Goal: Task Accomplishment & Management: Manage account settings

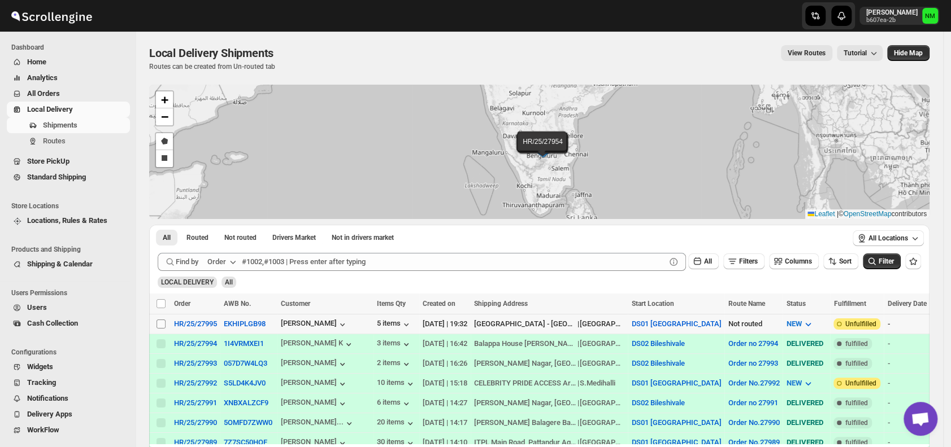
click at [158, 321] on input "Select shipment" at bounding box center [160, 324] width 9 height 9
checkbox input "true"
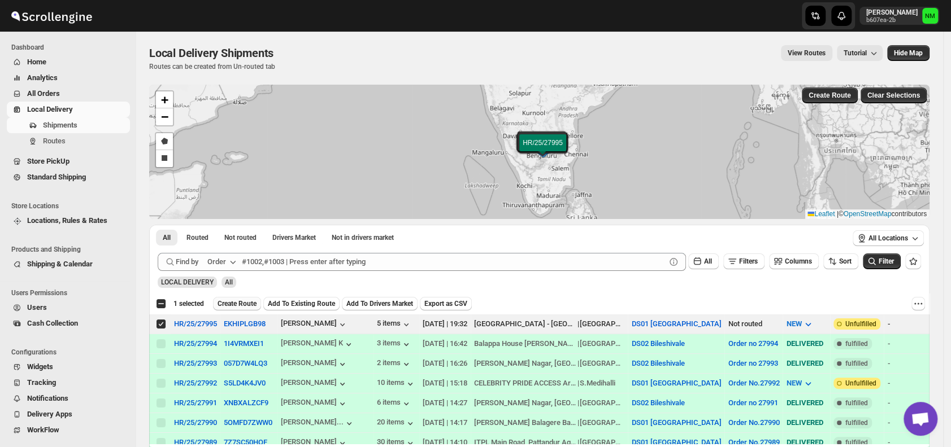
click at [233, 304] on span "Create Route" at bounding box center [236, 303] width 39 height 9
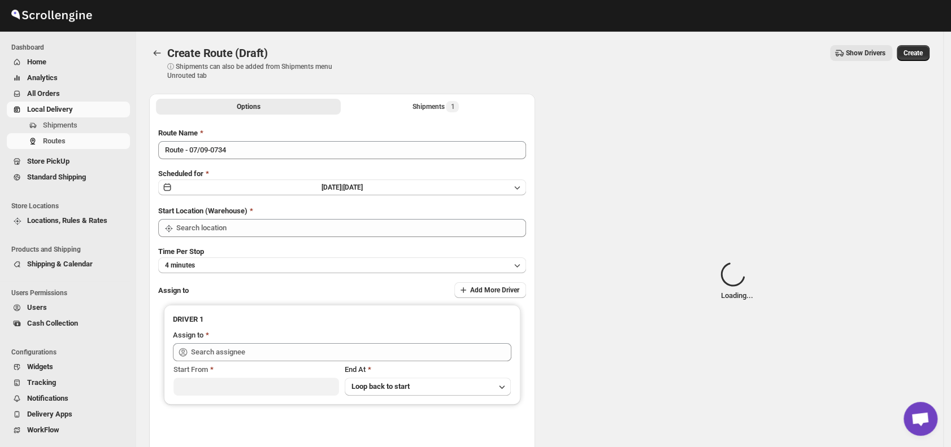
type input "DS01 [GEOGRAPHIC_DATA]"
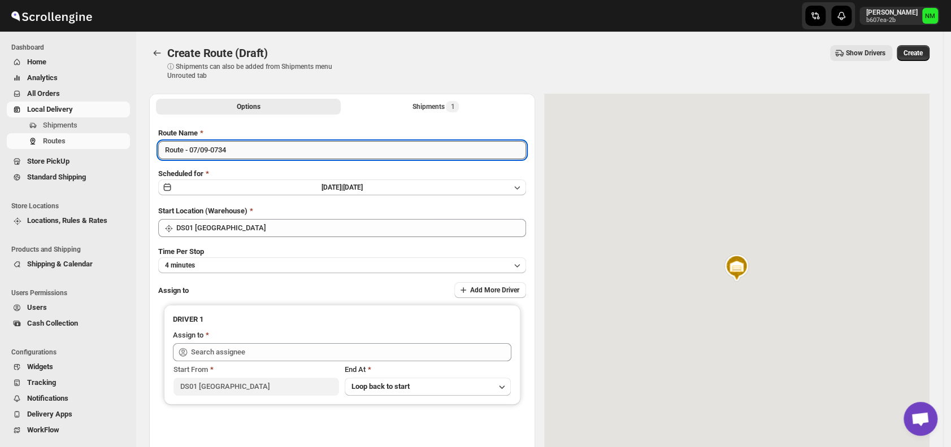
click at [251, 157] on input "Route - 07/09-0734" at bounding box center [342, 150] width 368 height 18
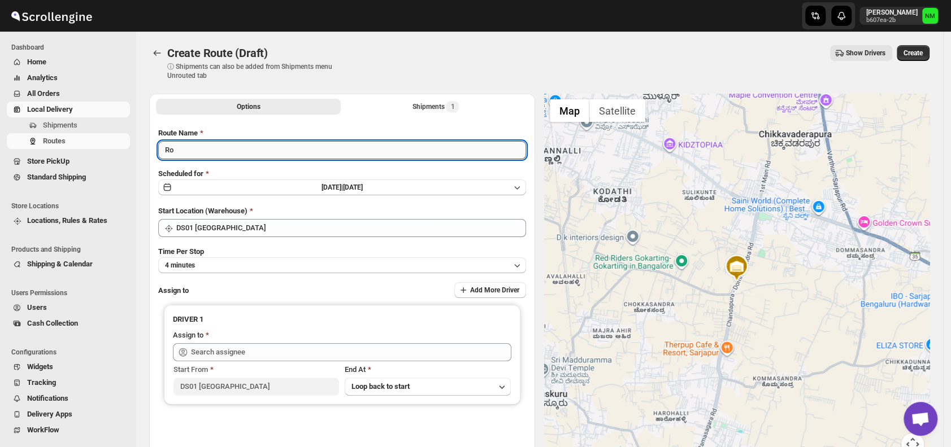
type input "R"
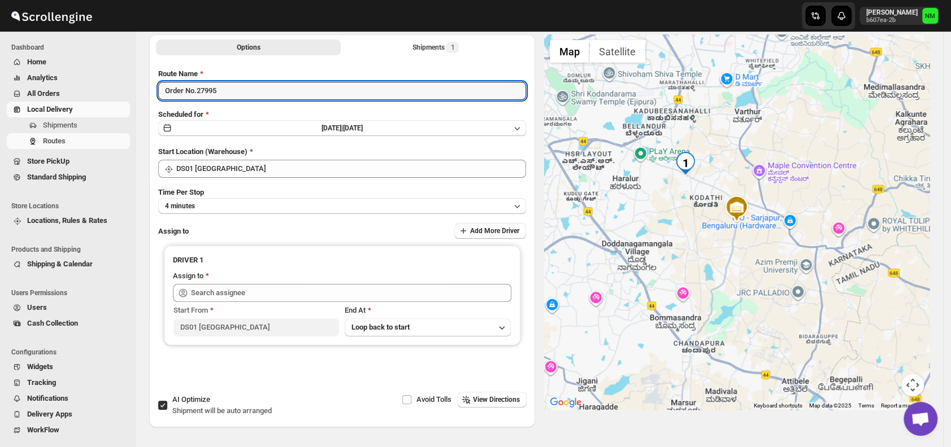
scroll to position [68, 0]
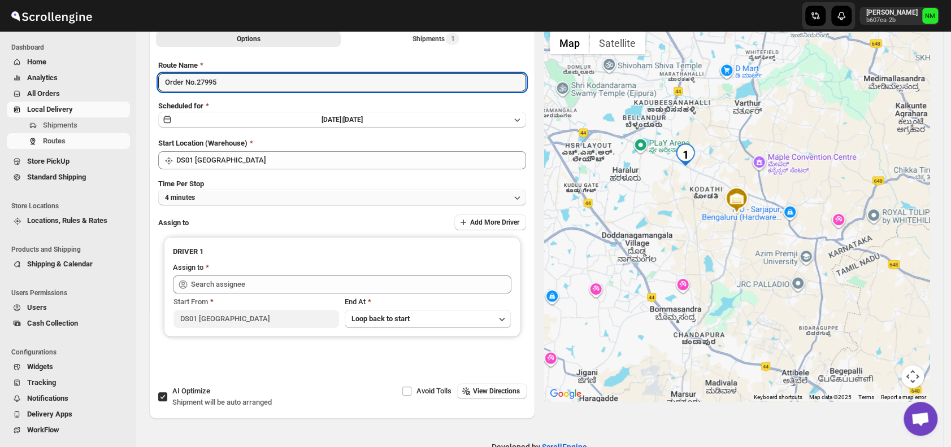
type input "Order No.27995"
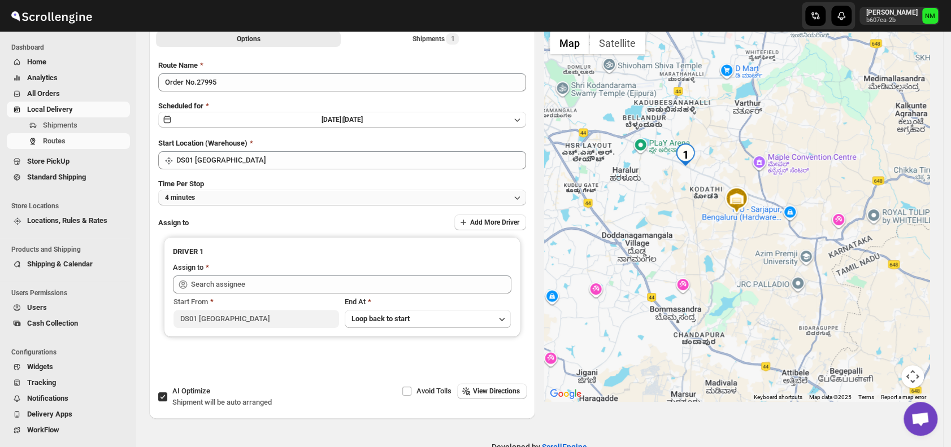
click at [233, 195] on button "4 minutes" at bounding box center [342, 198] width 368 height 16
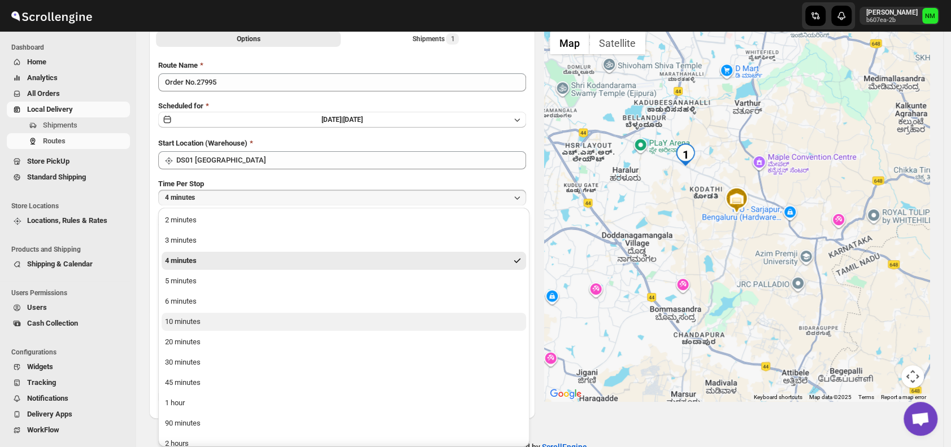
click at [230, 320] on button "10 minutes" at bounding box center [344, 322] width 364 height 18
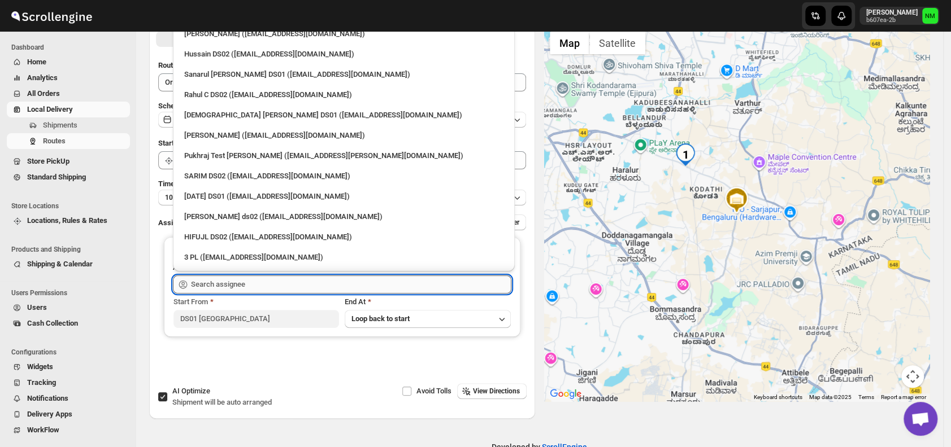
click at [265, 282] on input "text" at bounding box center [351, 285] width 320 height 18
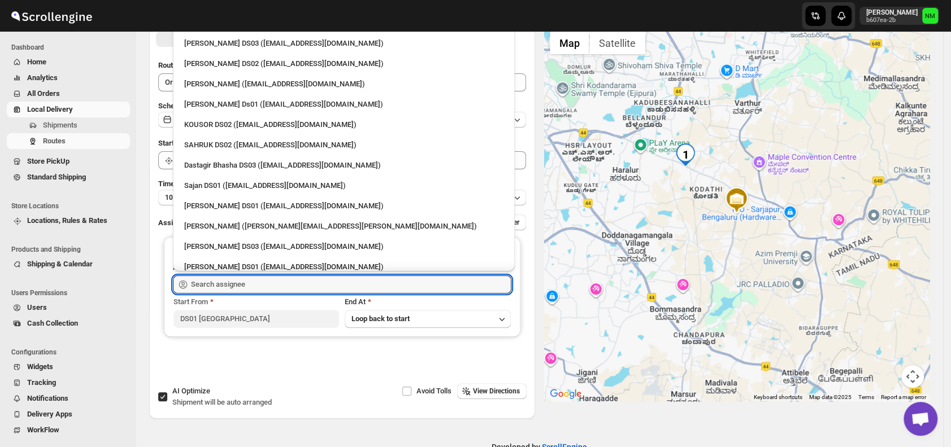
scroll to position [565, 0]
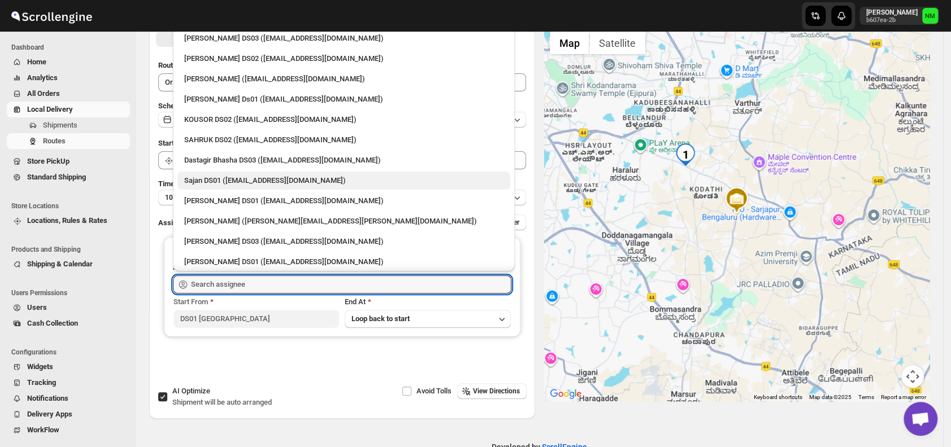
click at [212, 176] on div "Sajan DS01 ([EMAIL_ADDRESS][DOMAIN_NAME])" at bounding box center [343, 180] width 319 height 11
type input "Sajan DS01 ([EMAIL_ADDRESS][DOMAIN_NAME])"
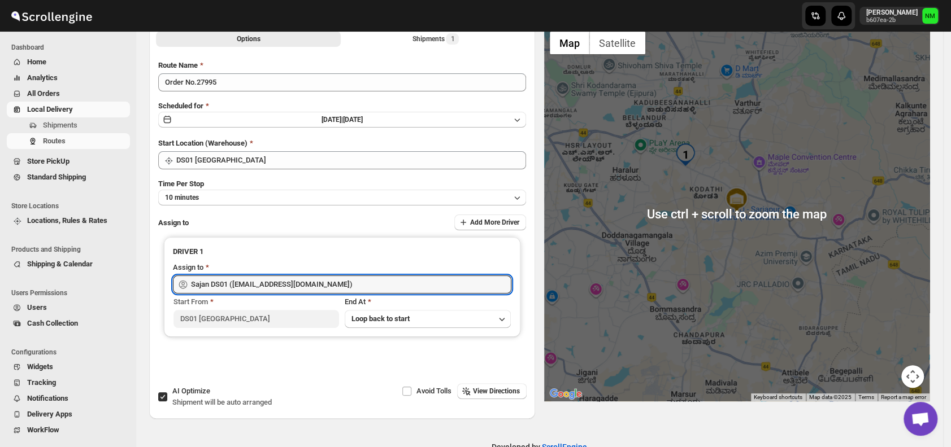
scroll to position [0, 0]
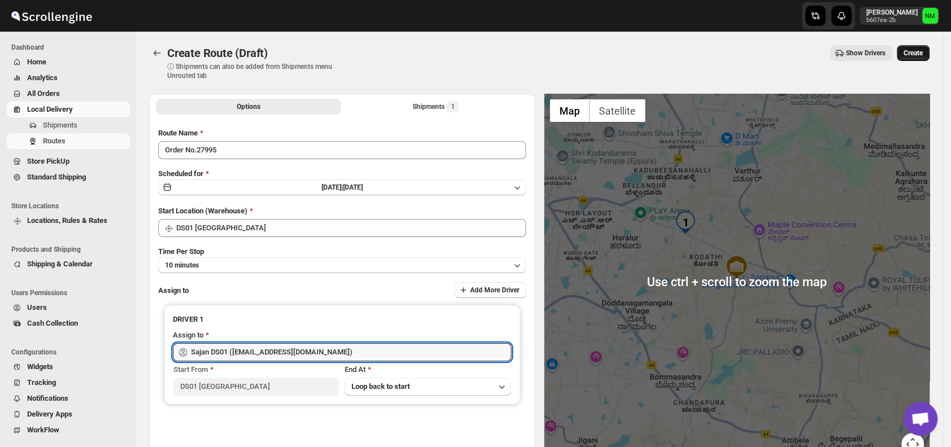
click at [920, 55] on span "Create" at bounding box center [912, 53] width 19 height 9
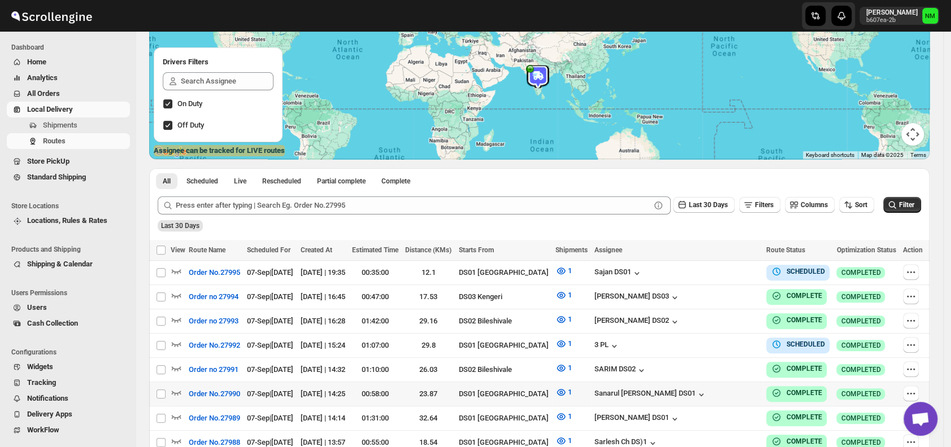
scroll to position [129, 0]
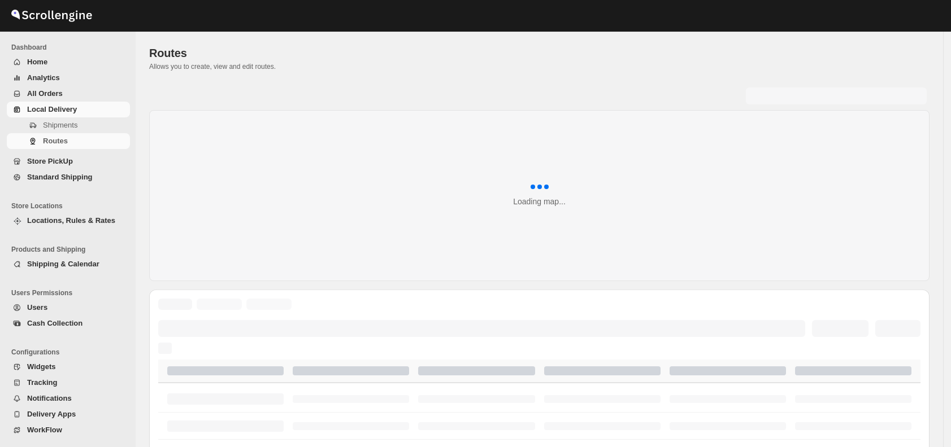
scroll to position [129, 0]
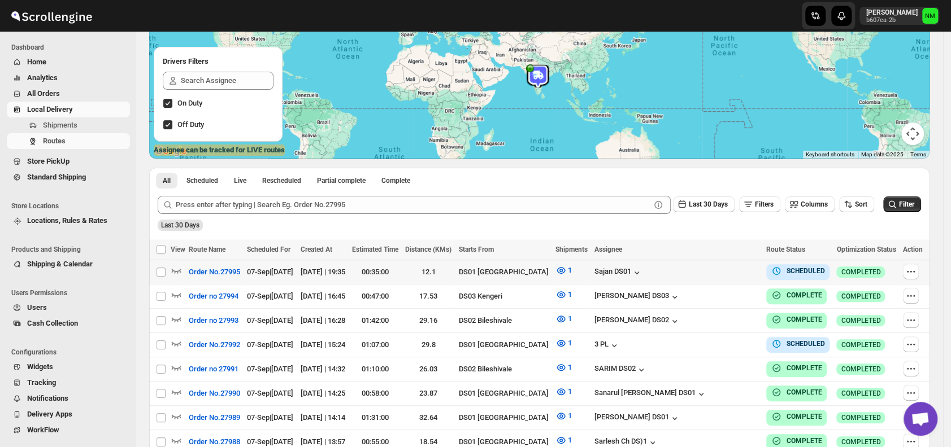
click at [921, 271] on div at bounding box center [913, 272] width 20 height 17
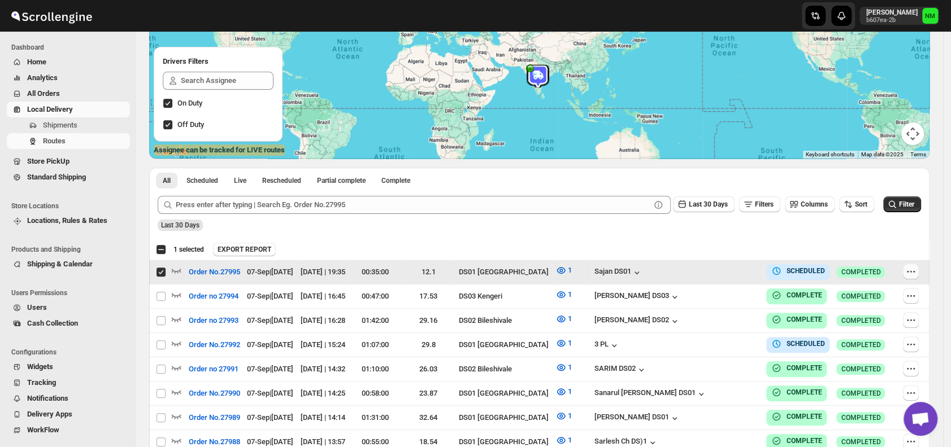
click at [913, 274] on icon "button" at bounding box center [910, 271] width 11 height 11
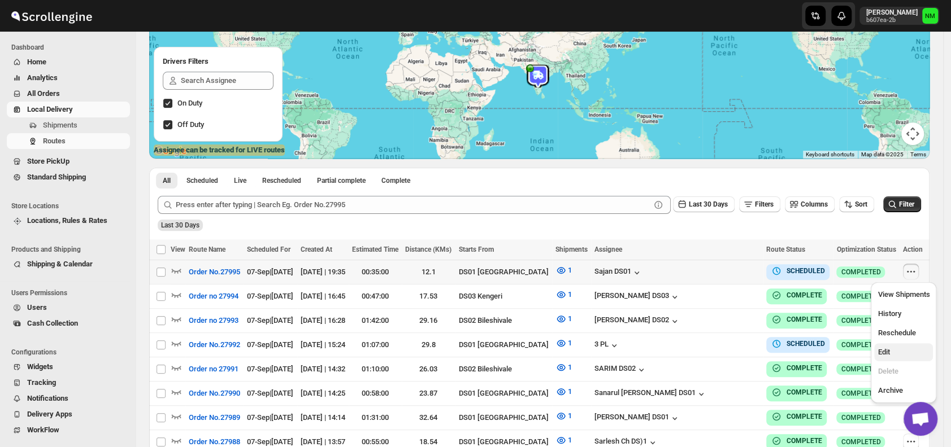
click at [894, 349] on span "Edit" at bounding box center [903, 352] width 52 height 11
checkbox input "true"
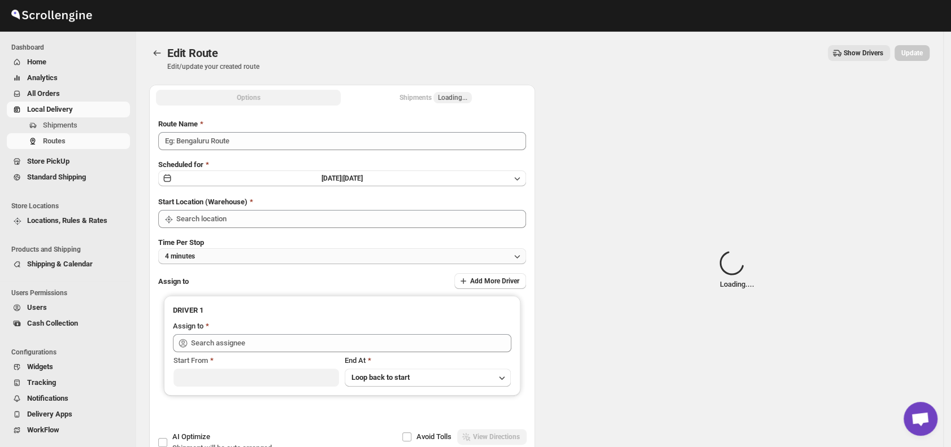
click at [275, 255] on button "4 minutes" at bounding box center [342, 257] width 368 height 16
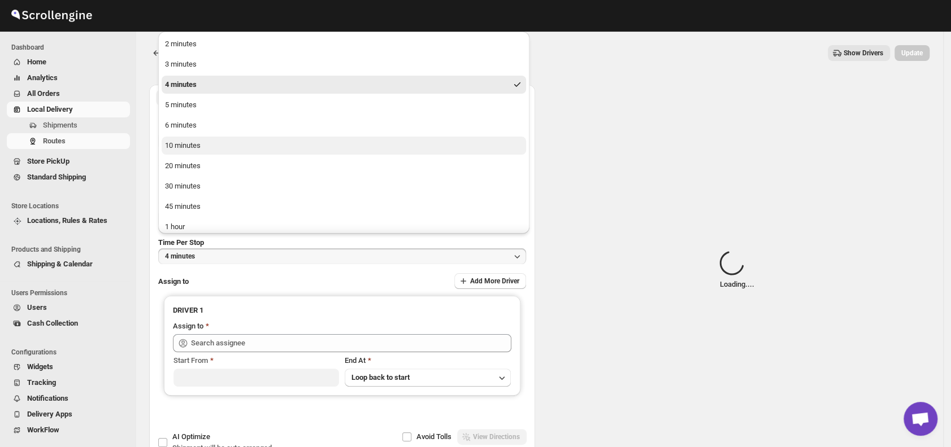
click at [185, 145] on div "10 minutes" at bounding box center [183, 145] width 36 height 11
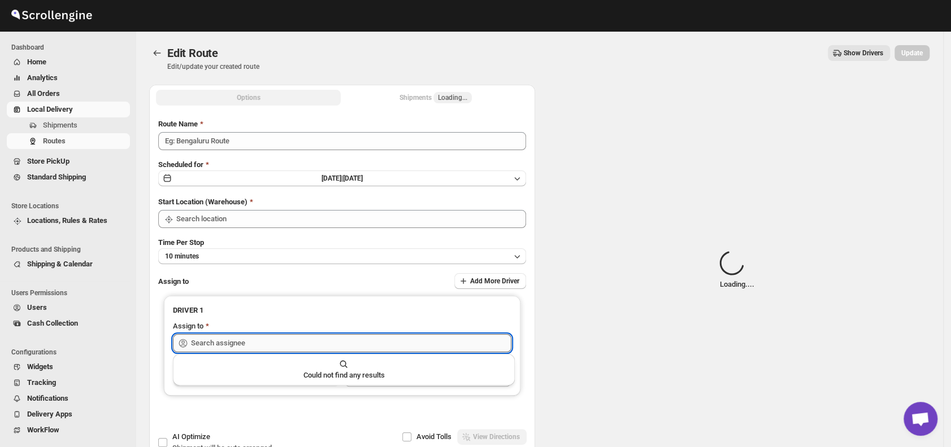
click at [294, 341] on input "text" at bounding box center [351, 343] width 320 height 18
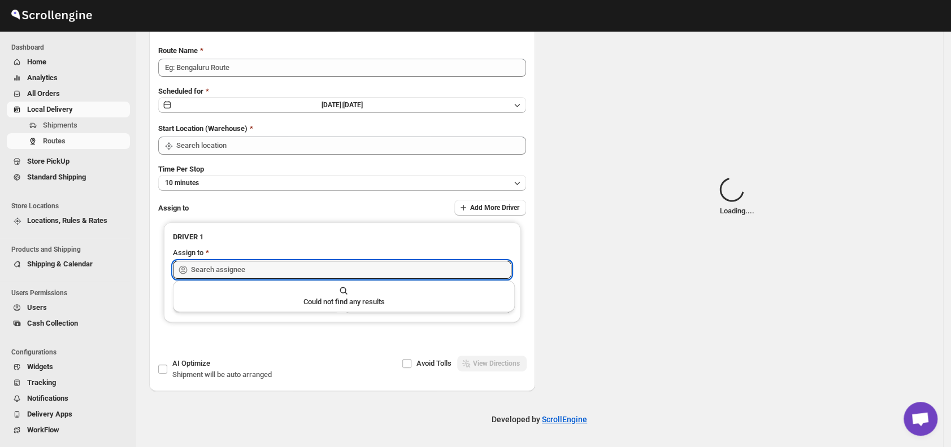
type input "Order No.27995"
type input "DS01 [GEOGRAPHIC_DATA]"
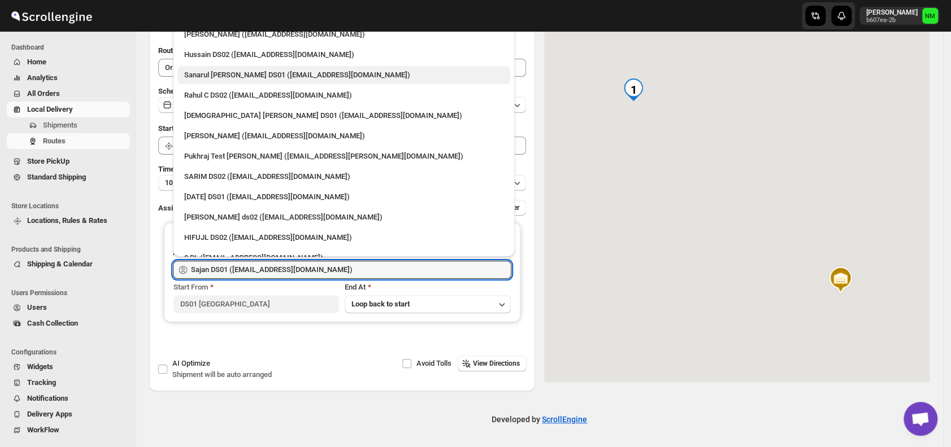
click at [255, 72] on div "Sanarul [PERSON_NAME] DS01 ([EMAIL_ADDRESS][DOMAIN_NAME])" at bounding box center [343, 74] width 319 height 11
type input "Sanarul [PERSON_NAME] DS01 ([EMAIL_ADDRESS][DOMAIN_NAME])"
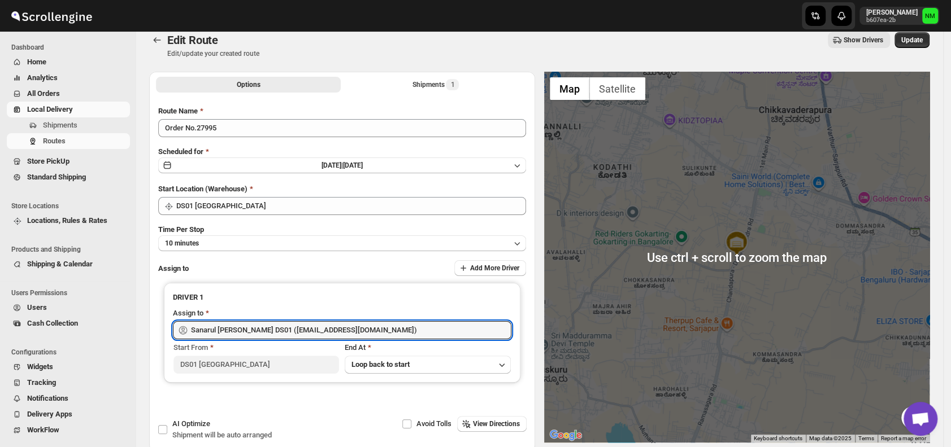
scroll to position [0, 0]
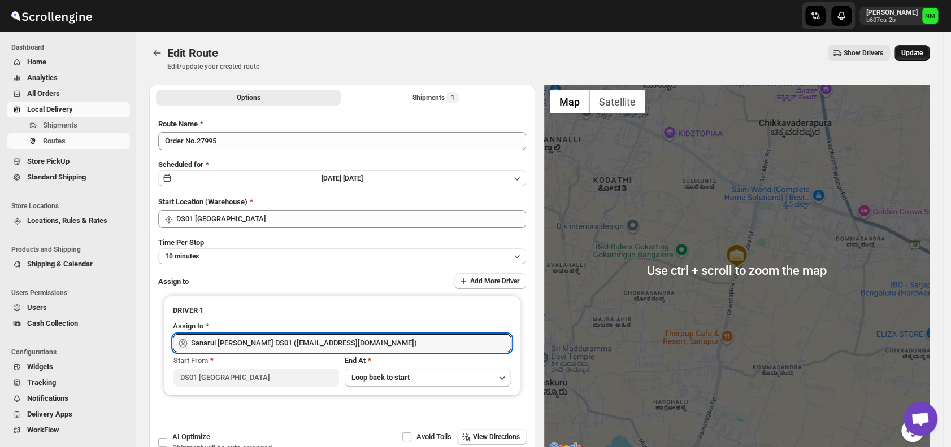
click at [921, 52] on span "Update" at bounding box center [911, 53] width 21 height 9
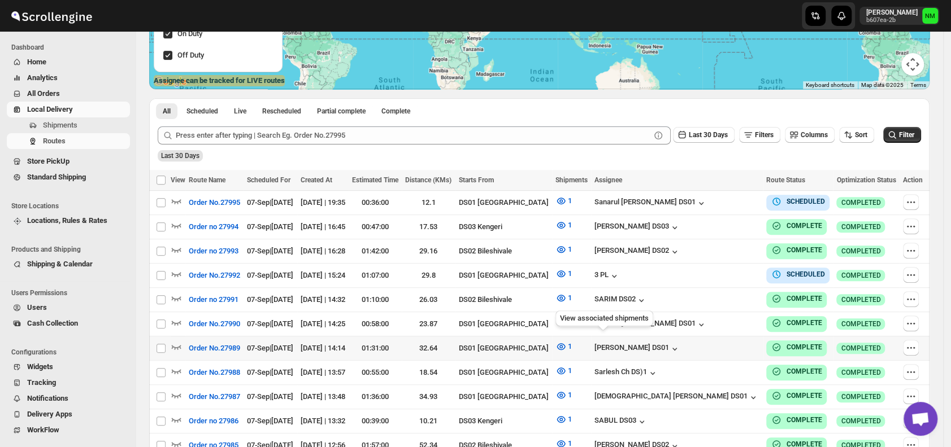
scroll to position [200, 0]
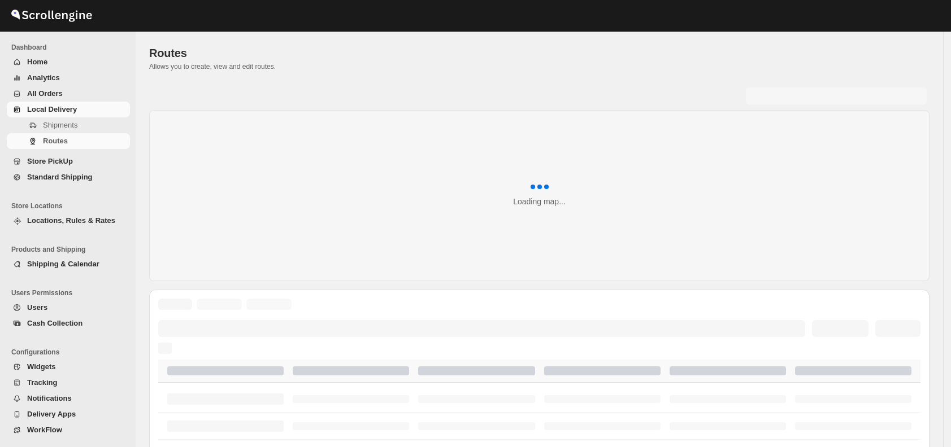
scroll to position [200, 0]
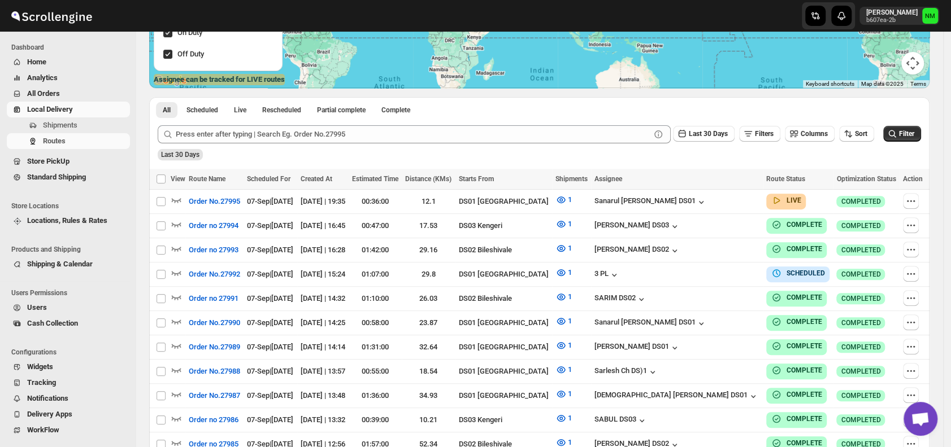
click at [530, 123] on div "Last 30 Days Filters Columns Sort Filter" at bounding box center [535, 129] width 772 height 27
click at [176, 201] on icon "button" at bounding box center [177, 200] width 10 height 5
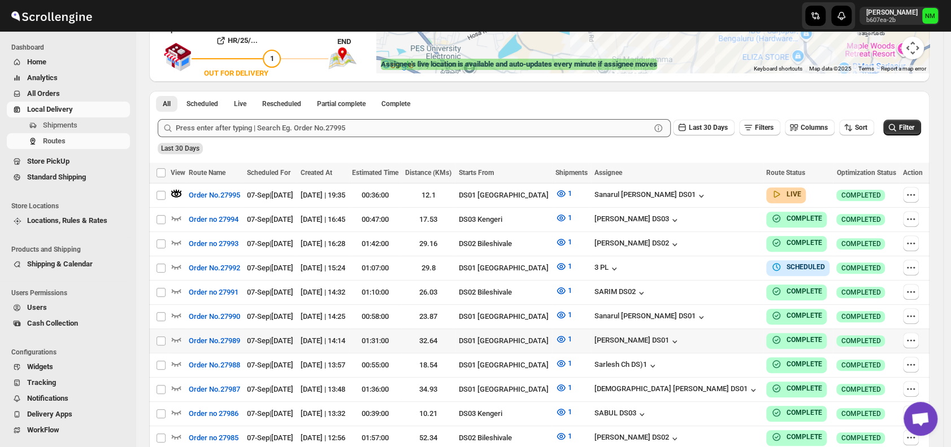
scroll to position [220, 0]
